Goal: Information Seeking & Learning: Learn about a topic

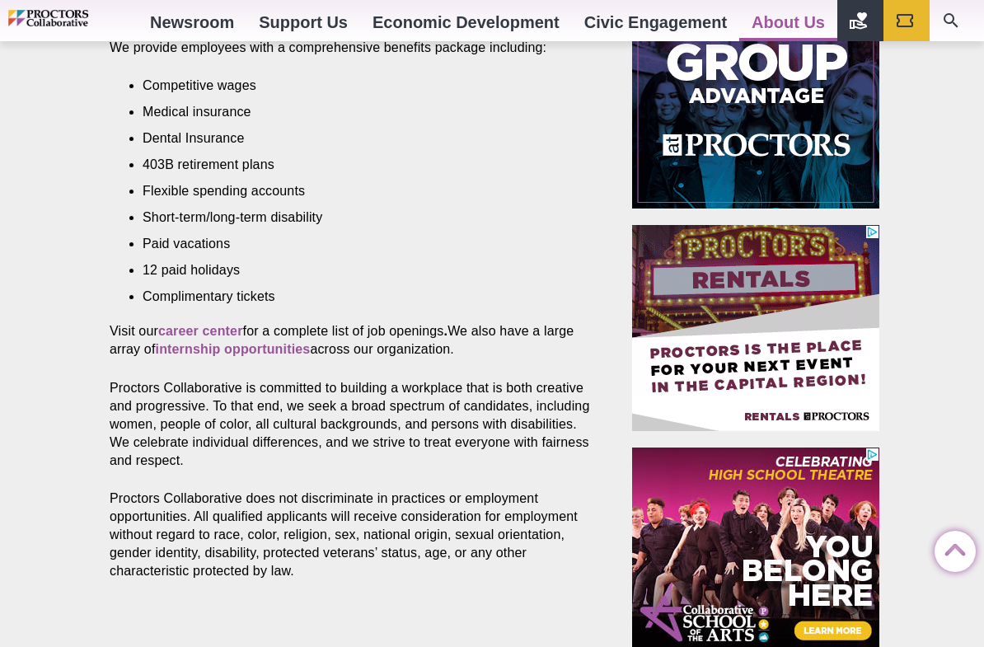
scroll to position [732, 0]
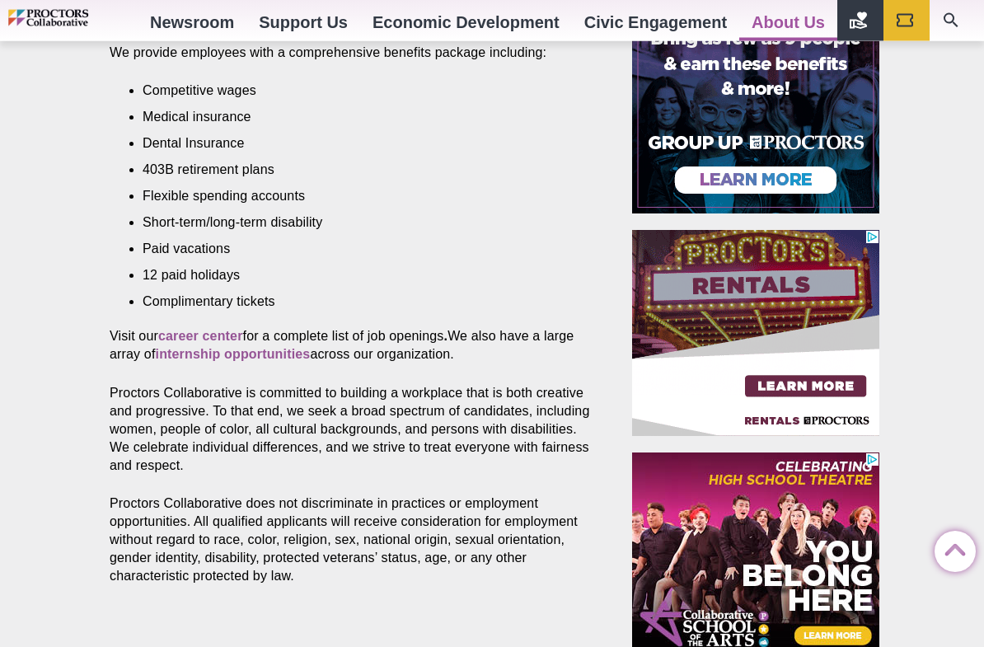
click at [223, 339] on strong "career center" at bounding box center [200, 337] width 85 height 14
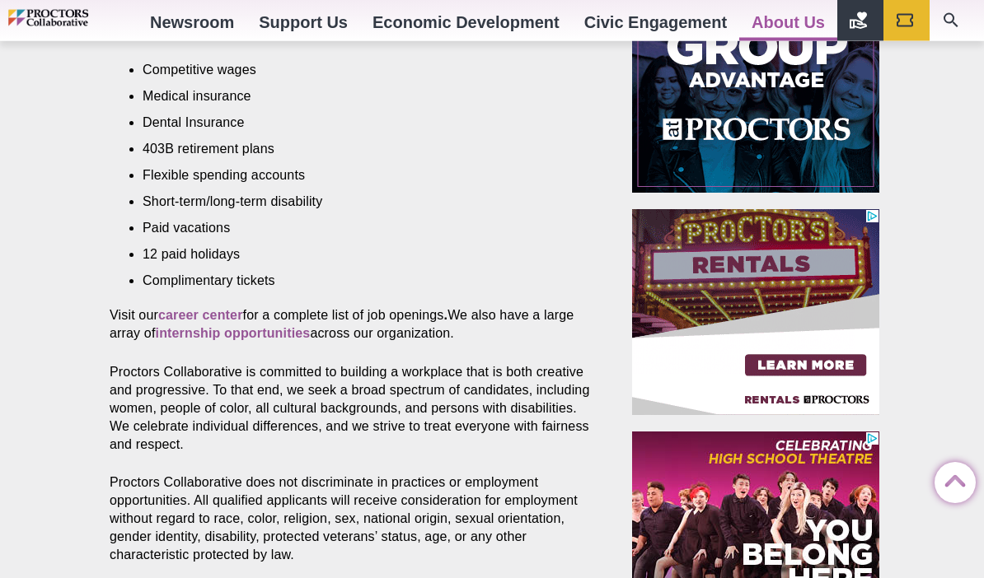
scroll to position [758, 0]
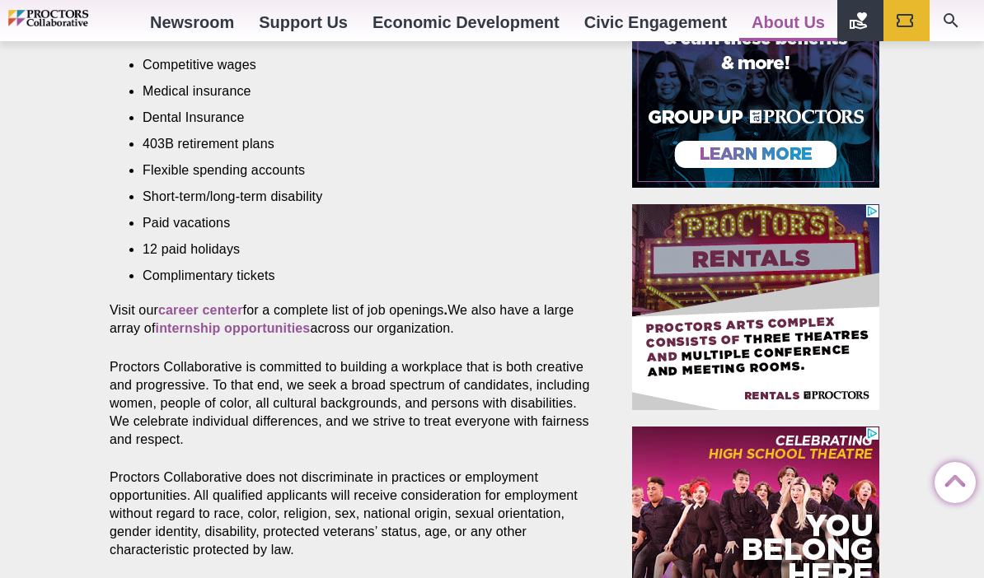
click at [284, 325] on strong "internship opportunities" at bounding box center [233, 328] width 155 height 14
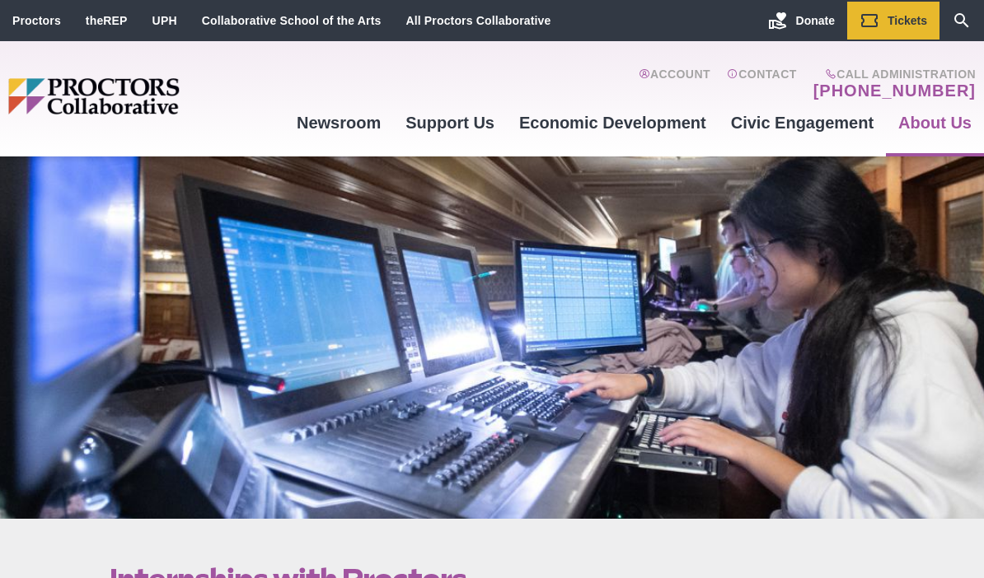
click at [580, 349] on div at bounding box center [492, 338] width 984 height 363
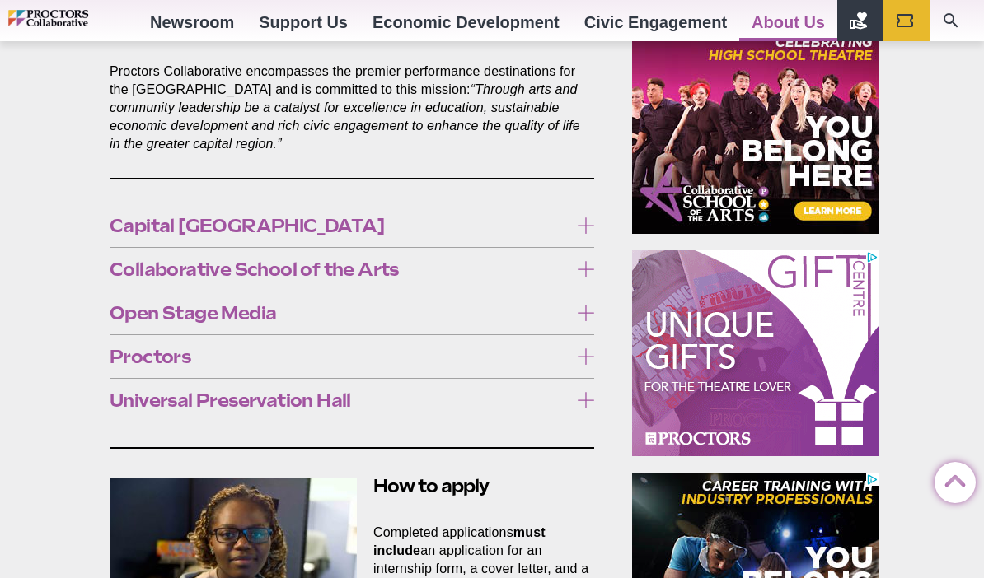
scroll to position [934, 0]
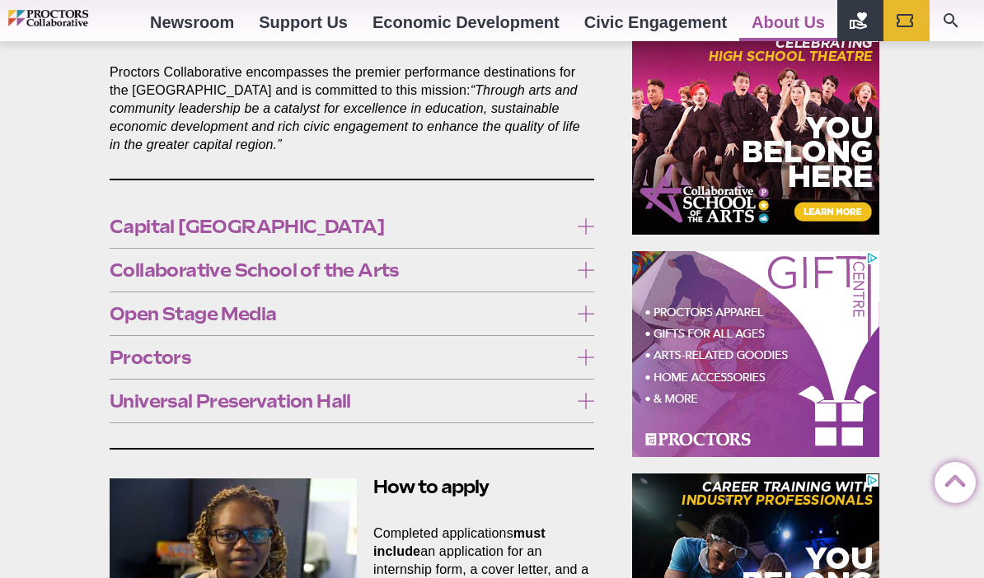
click at [712, 98] on link "Photo Galleries" at bounding box center [751, 100] width 241 height 28
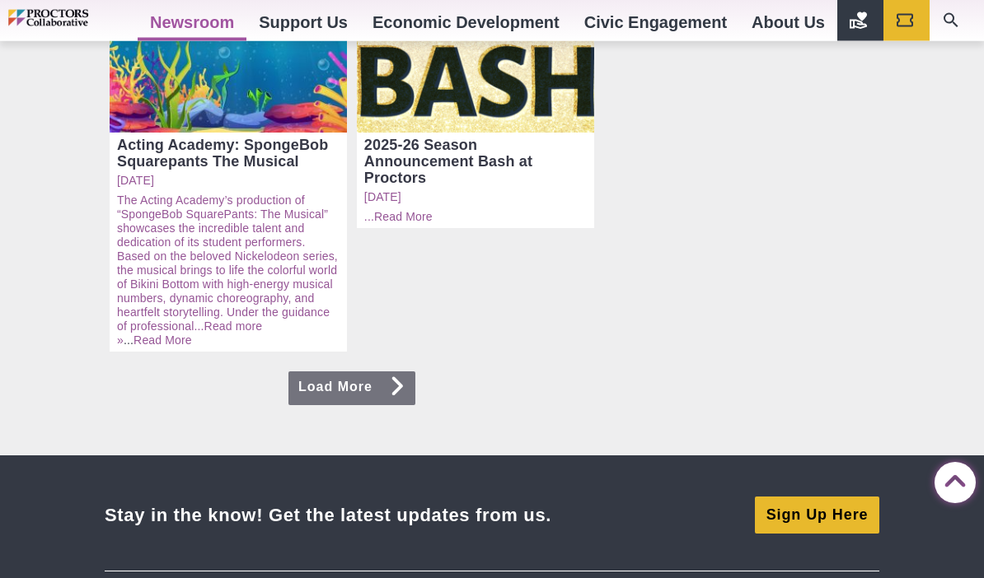
scroll to position [1363, 0]
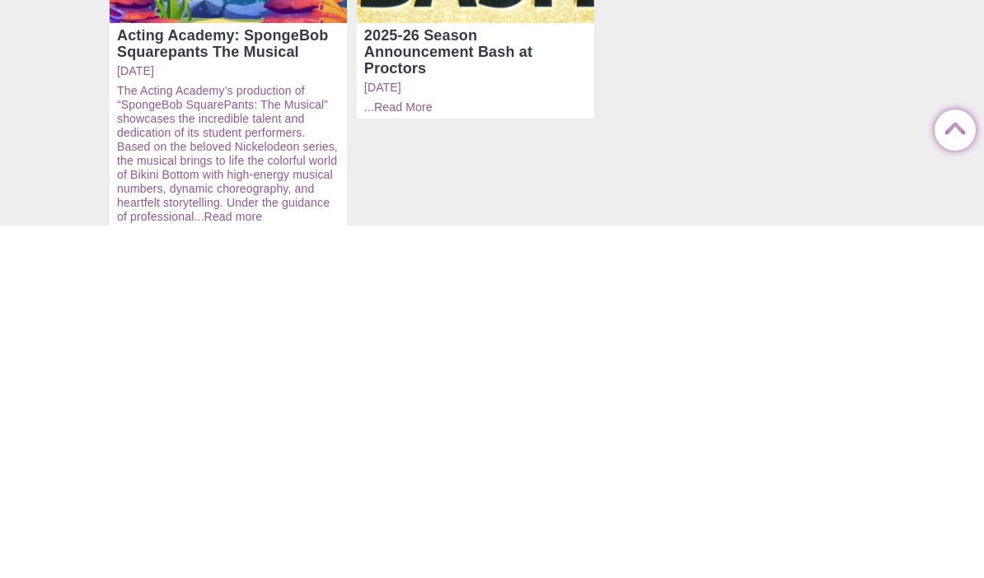
scroll to position [1473, 0]
